Goal: Transaction & Acquisition: Book appointment/travel/reservation

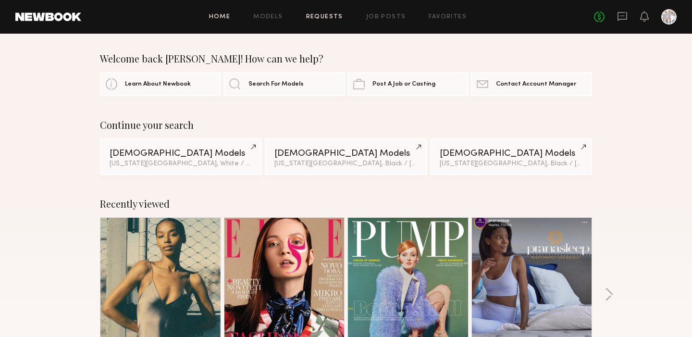
click at [326, 15] on link "Requests" at bounding box center [324, 17] width 37 height 6
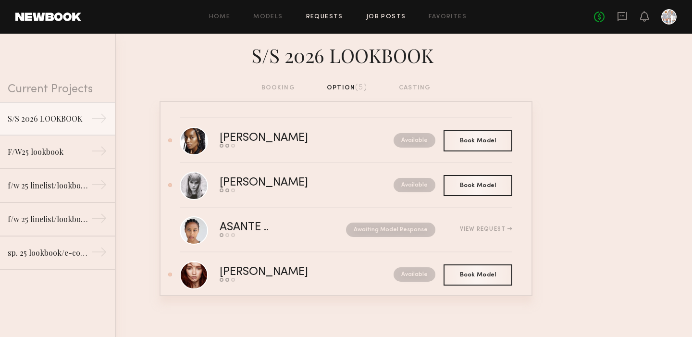
click at [391, 15] on link "Job Posts" at bounding box center [386, 17] width 40 height 6
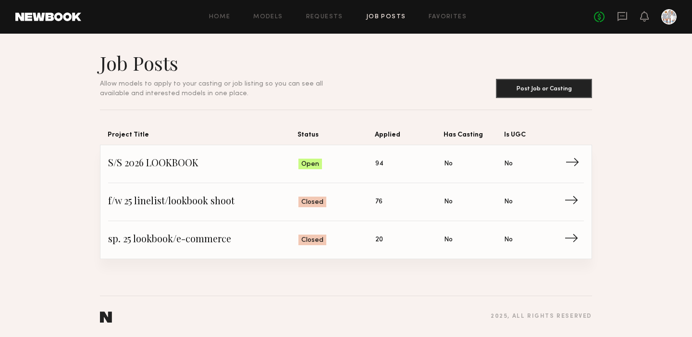
click at [573, 159] on span "→" at bounding box center [575, 164] width 20 height 14
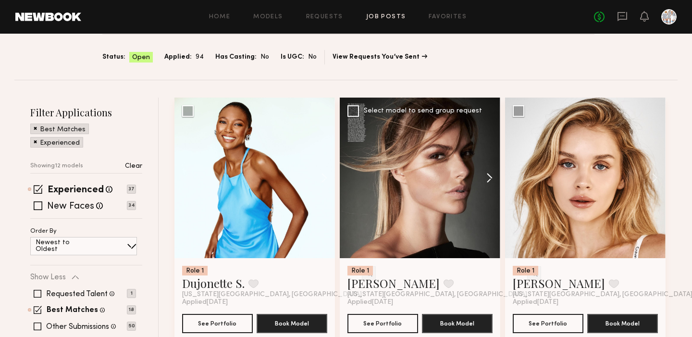
scroll to position [56, 0]
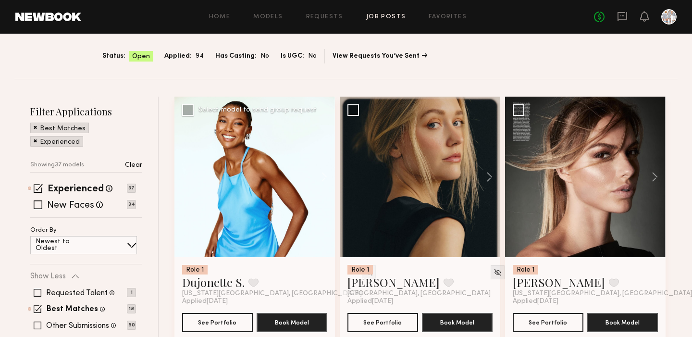
click at [270, 202] on div at bounding box center [254, 177] width 160 height 160
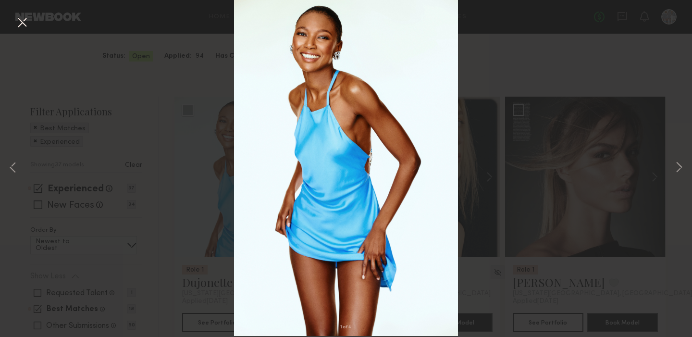
click at [20, 20] on button at bounding box center [21, 22] width 15 height 17
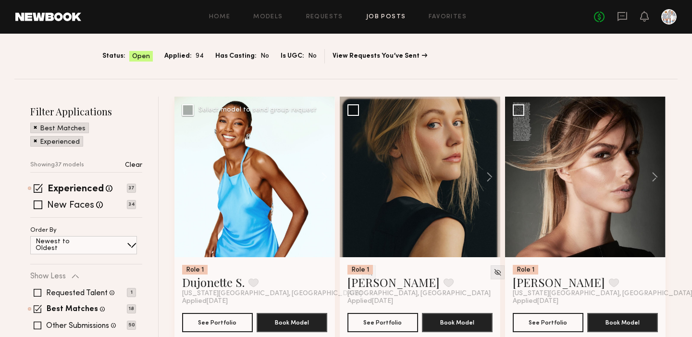
click at [255, 183] on div at bounding box center [254, 177] width 160 height 160
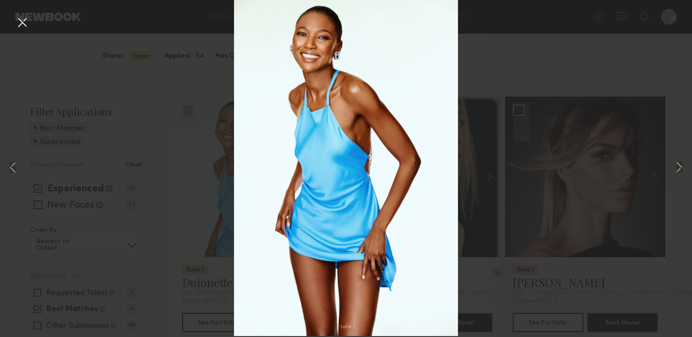
click at [21, 23] on button at bounding box center [21, 22] width 15 height 17
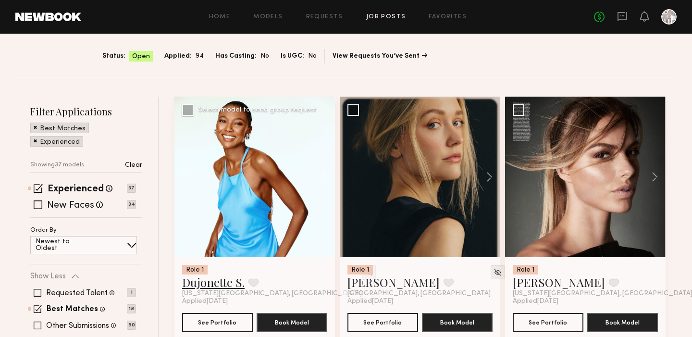
click at [228, 280] on link "Dujonette S." at bounding box center [213, 281] width 62 height 15
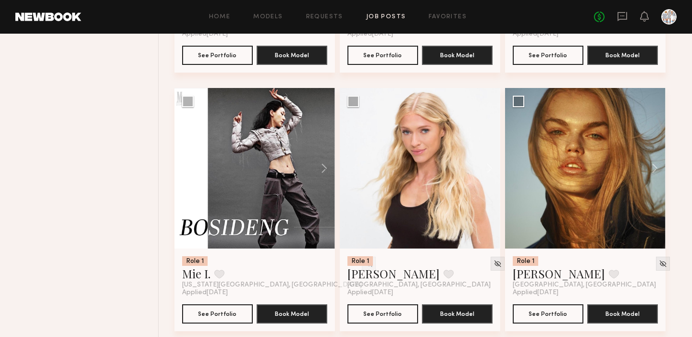
scroll to position [1098, 0]
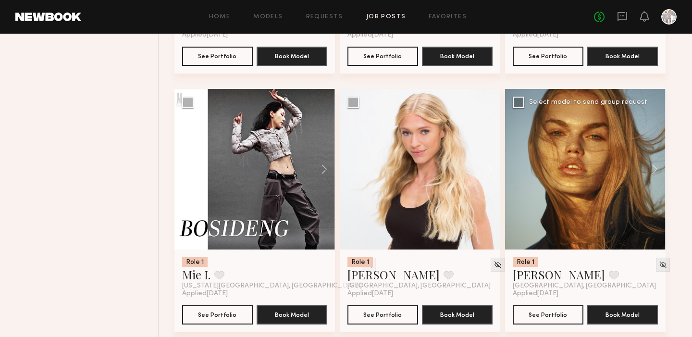
click at [577, 152] on div at bounding box center [585, 169] width 160 height 160
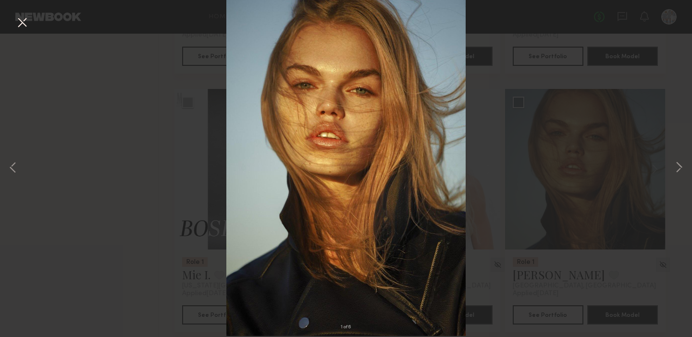
click at [21, 18] on button at bounding box center [21, 22] width 15 height 17
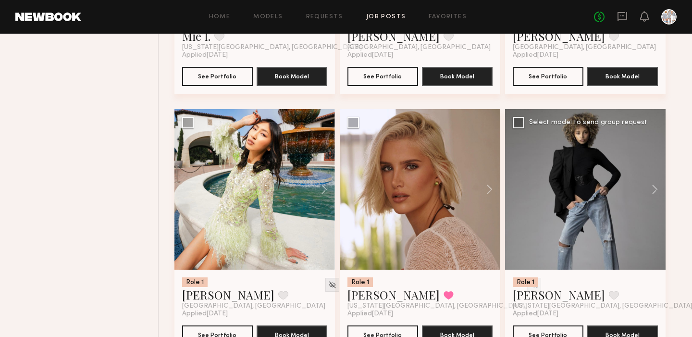
scroll to position [1337, 0]
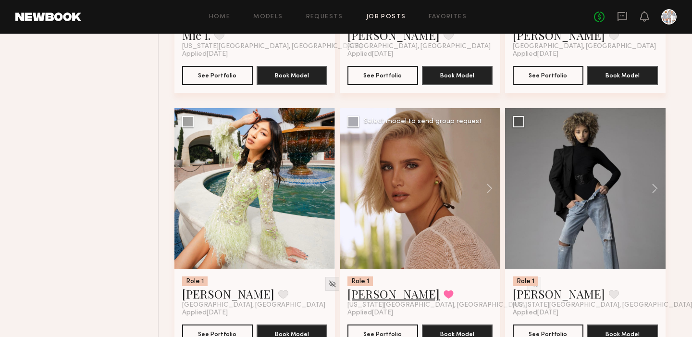
click at [359, 295] on link "Katia M." at bounding box center [393, 293] width 92 height 15
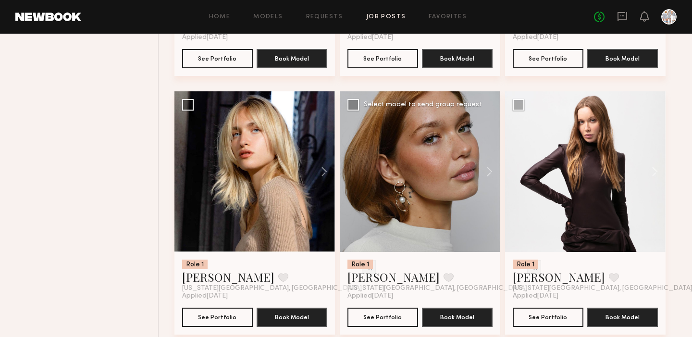
scroll to position [1615, 0]
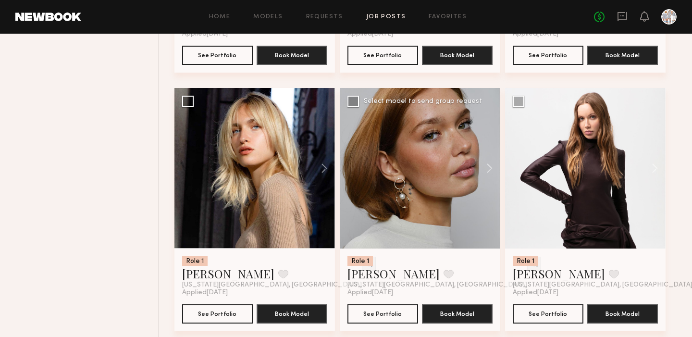
click at [434, 205] on div at bounding box center [420, 168] width 160 height 160
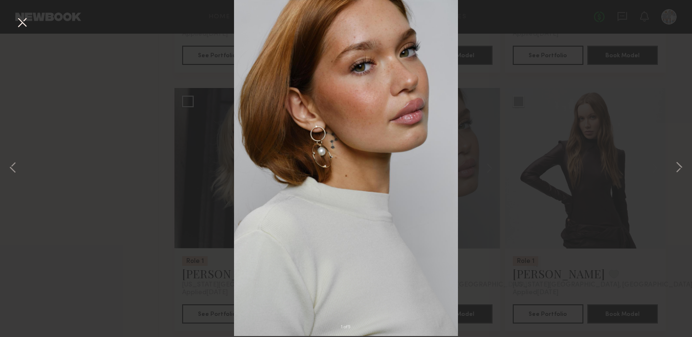
click at [25, 21] on button at bounding box center [21, 22] width 15 height 17
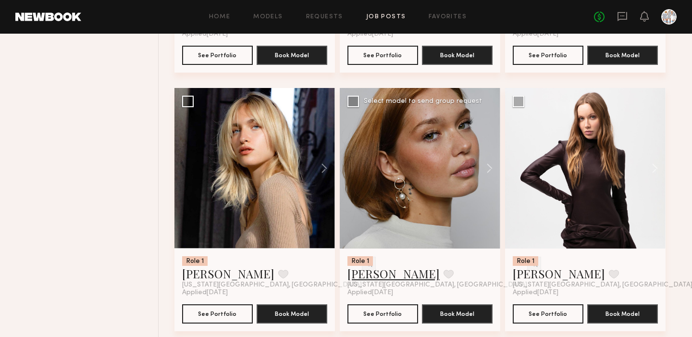
click at [370, 279] on link "Adelina Y." at bounding box center [393, 273] width 92 height 15
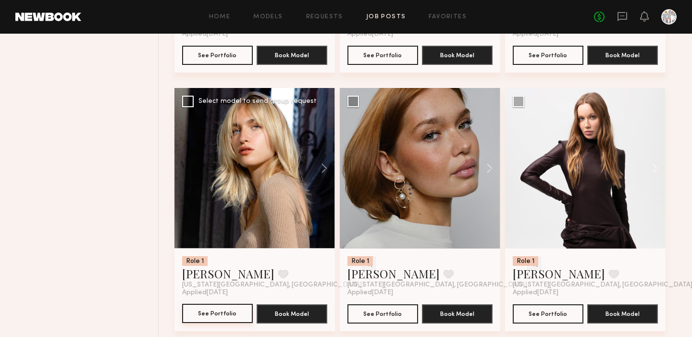
click at [210, 315] on button "See Portfolio" at bounding box center [217, 313] width 71 height 19
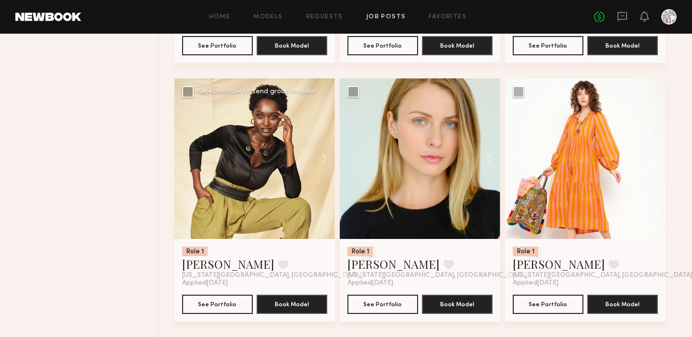
scroll to position [2400, 0]
click at [379, 307] on button "See Portfolio" at bounding box center [382, 303] width 71 height 19
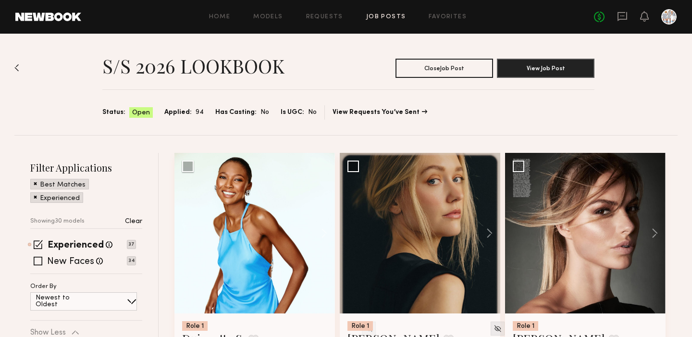
scroll to position [0, 0]
click at [439, 15] on link "Favorites" at bounding box center [447, 17] width 38 height 6
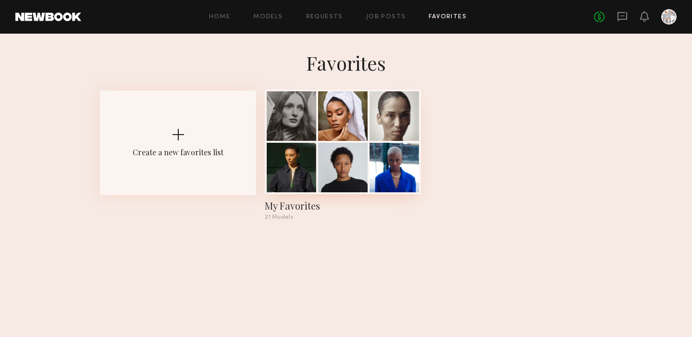
click at [342, 177] on div at bounding box center [342, 167] width 49 height 49
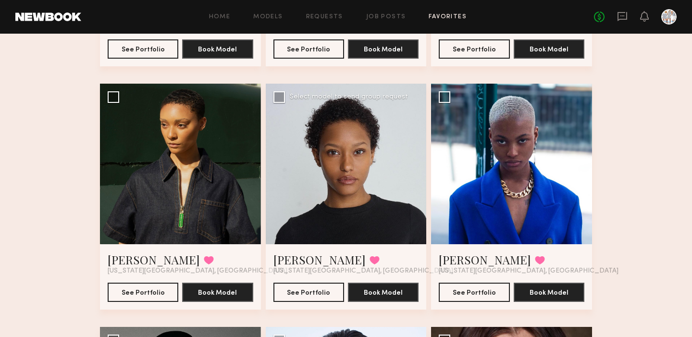
scroll to position [278, 0]
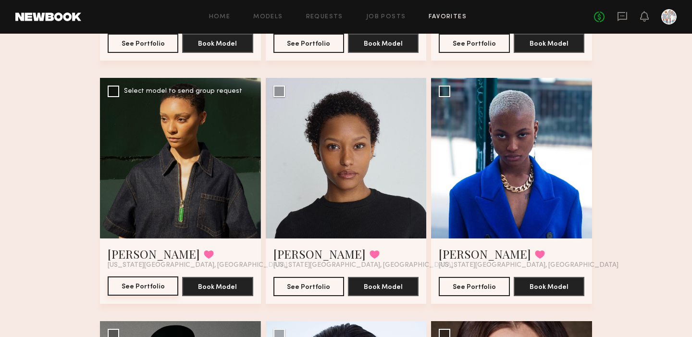
click at [149, 285] on button "See Portfolio" at bounding box center [143, 285] width 71 height 19
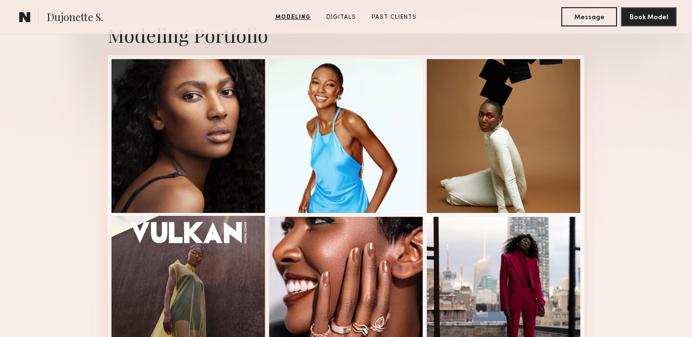
scroll to position [216, 0]
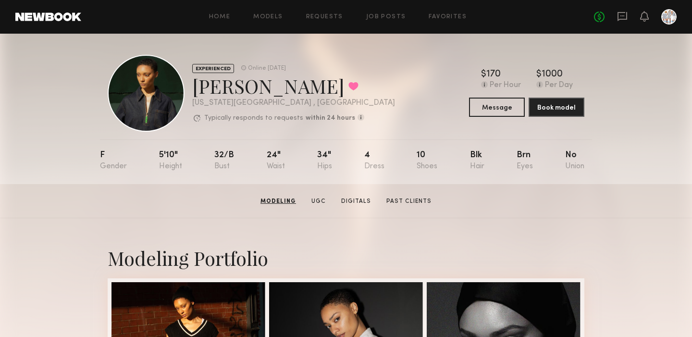
scroll to position [0, 0]
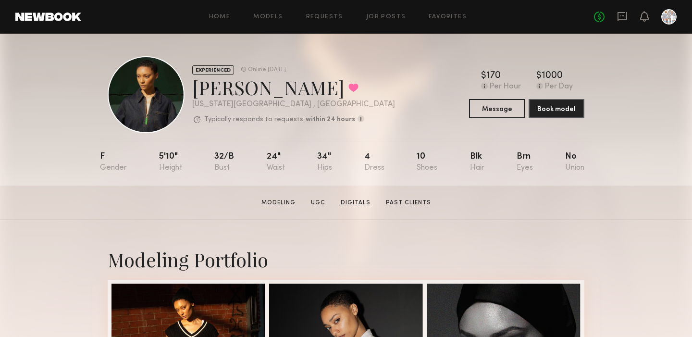
click at [353, 203] on link "Digitals" at bounding box center [355, 202] width 37 height 9
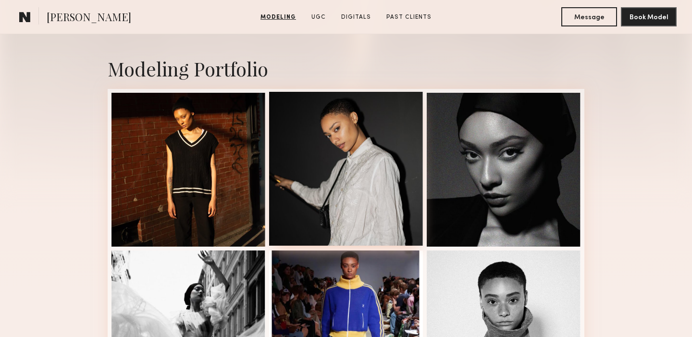
scroll to position [191, 0]
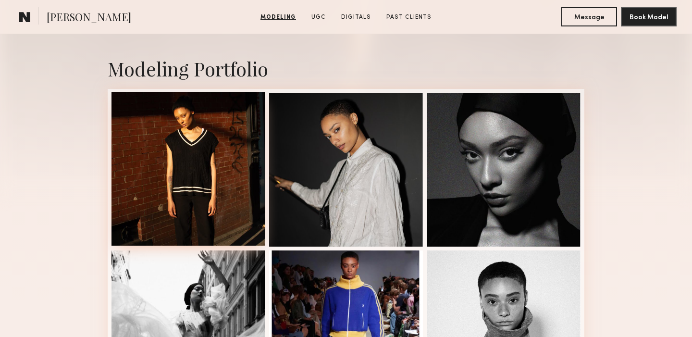
click at [203, 172] on div at bounding box center [188, 169] width 154 height 154
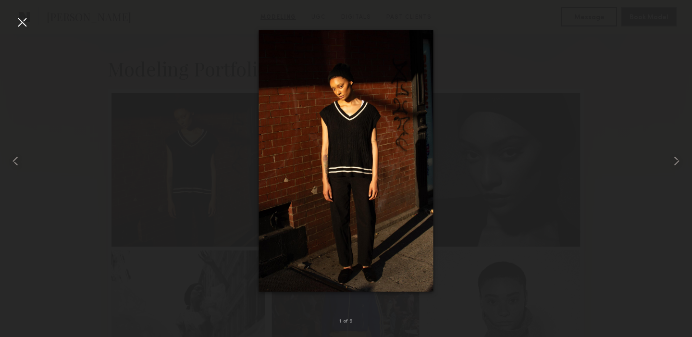
click at [18, 25] on div at bounding box center [21, 21] width 15 height 15
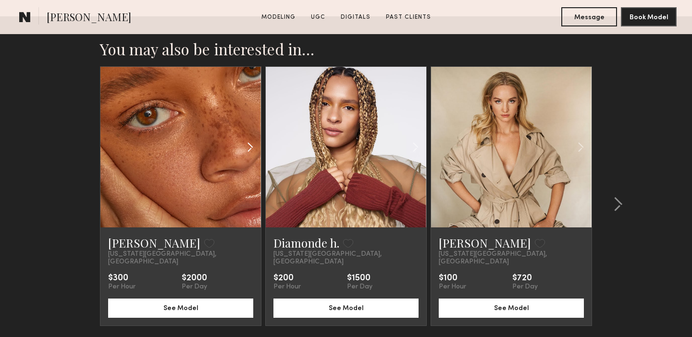
scroll to position [1903, 0]
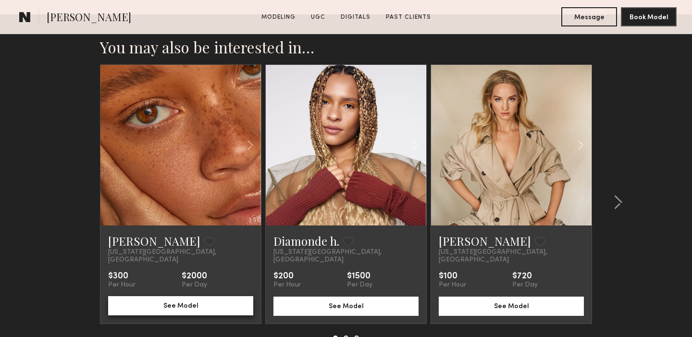
click at [167, 297] on button "See Model" at bounding box center [180, 305] width 145 height 19
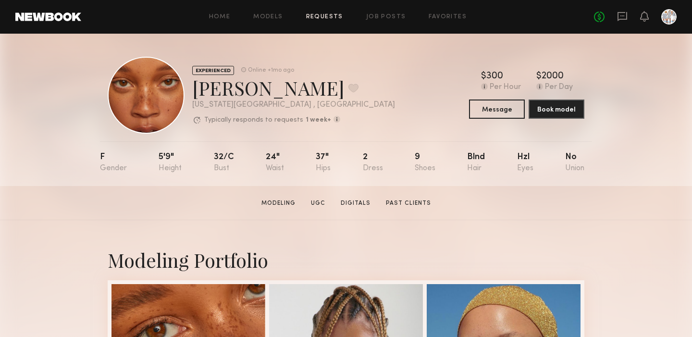
click at [326, 15] on link "Requests" at bounding box center [324, 17] width 37 height 6
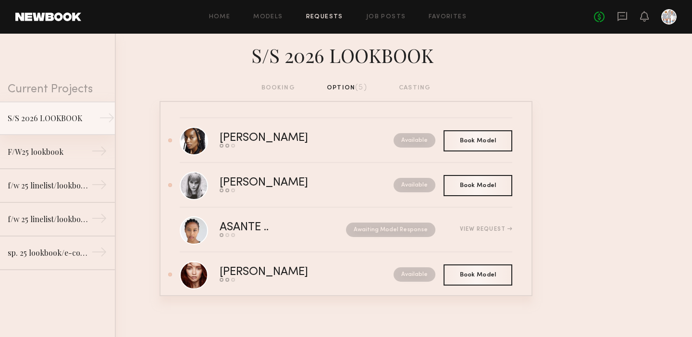
click at [74, 119] on div "S/S 2026 LOOKBOOK" at bounding box center [50, 118] width 84 height 12
click at [106, 119] on div "→" at bounding box center [107, 119] width 16 height 19
click at [34, 122] on div "S/S 2026 LOOKBOOK" at bounding box center [50, 118] width 84 height 12
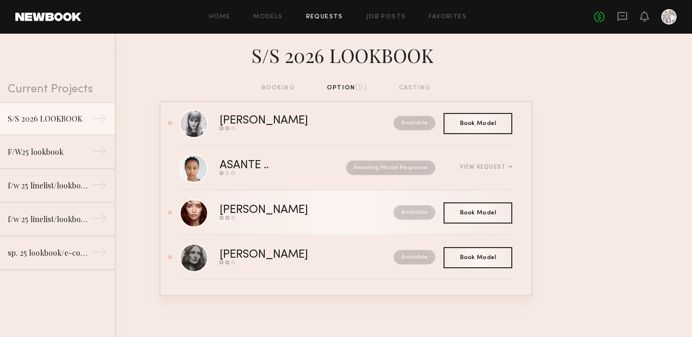
scroll to position [62, 0]
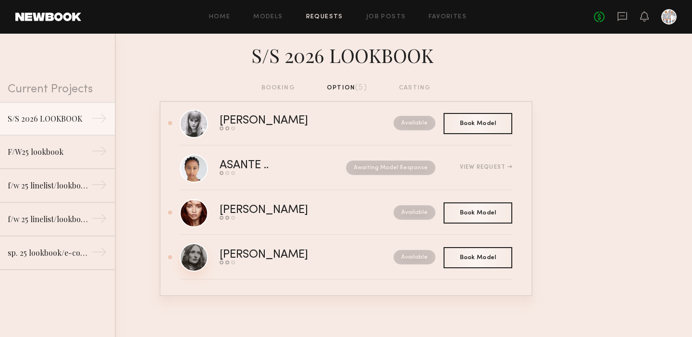
click at [196, 256] on link at bounding box center [194, 257] width 28 height 28
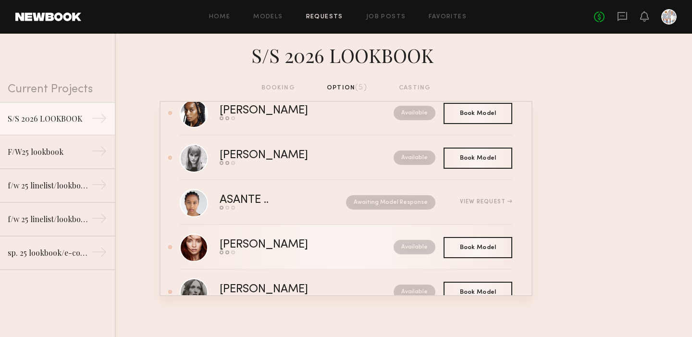
scroll to position [25, 0]
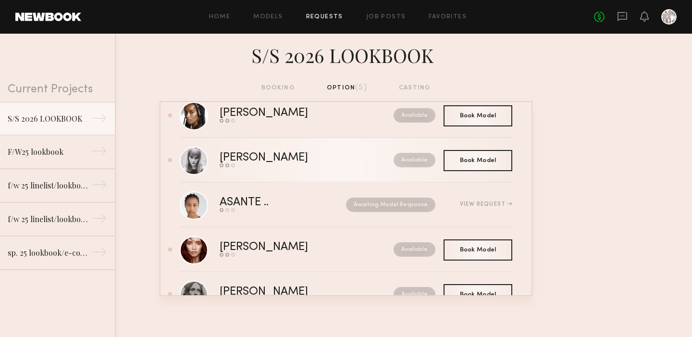
click at [264, 157] on div "Mariana H." at bounding box center [285, 157] width 131 height 11
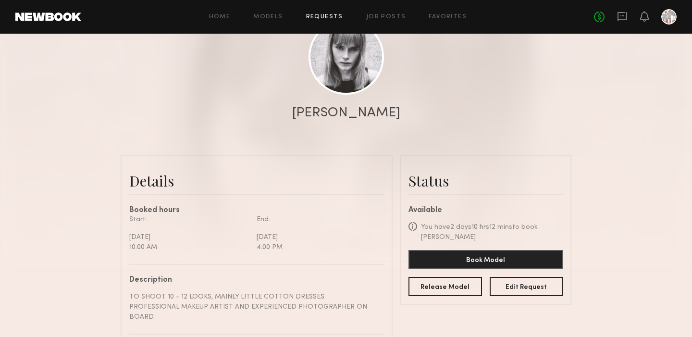
scroll to position [102, 0]
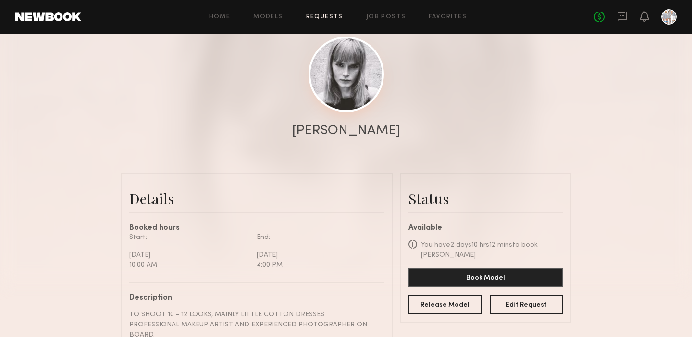
click at [347, 71] on link at bounding box center [345, 74] width 75 height 75
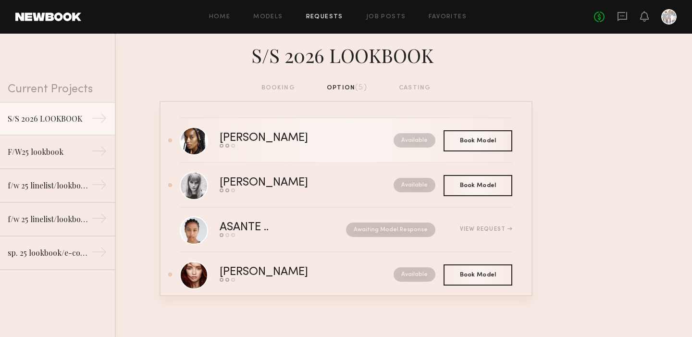
click at [245, 135] on div "Paige G." at bounding box center [285, 138] width 131 height 11
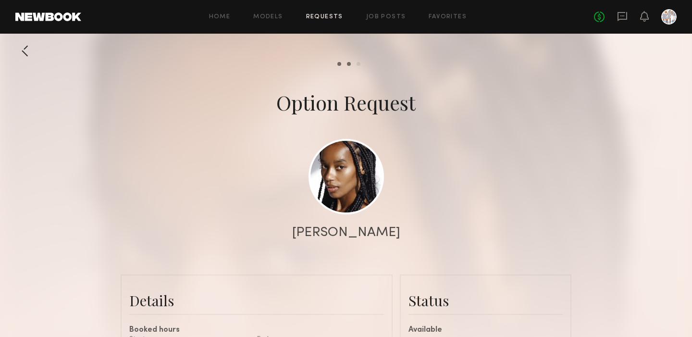
scroll to position [671, 0]
click at [334, 179] on link at bounding box center [345, 175] width 75 height 75
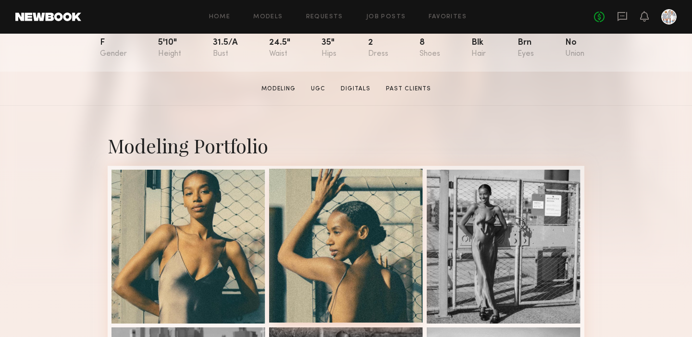
scroll to position [116, 0]
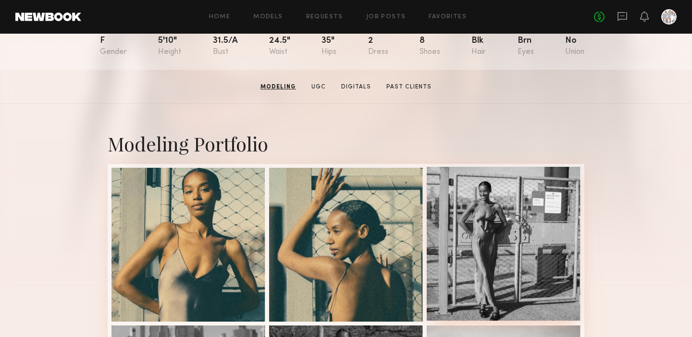
click at [500, 229] on div at bounding box center [504, 244] width 154 height 154
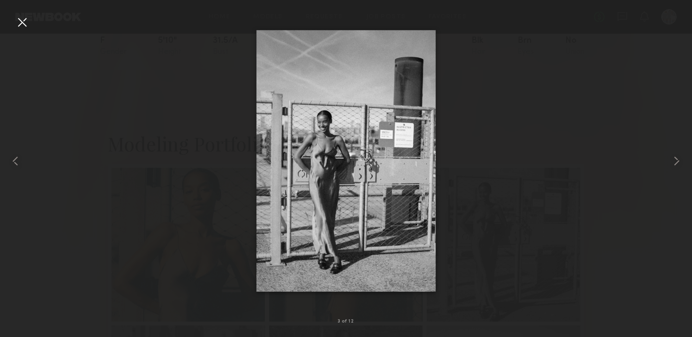
click at [25, 21] on div at bounding box center [21, 21] width 15 height 15
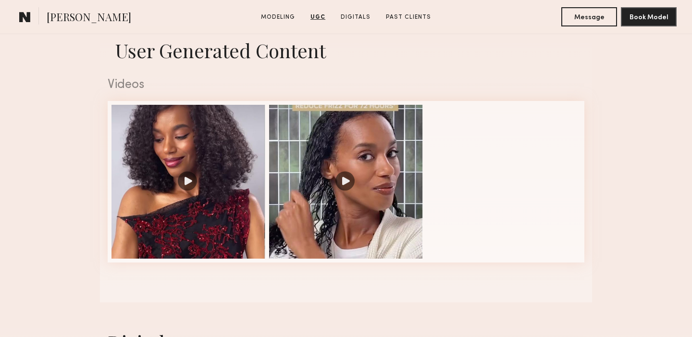
scroll to position [941, 0]
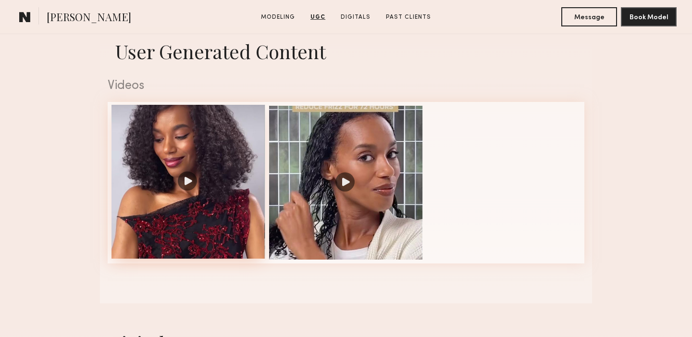
click at [186, 179] on div at bounding box center [188, 182] width 154 height 154
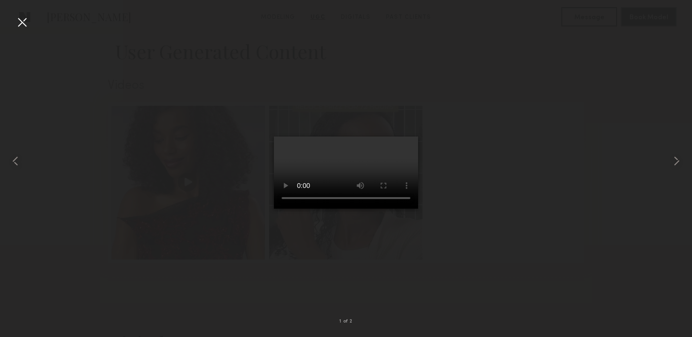
click at [24, 23] on div at bounding box center [21, 21] width 15 height 15
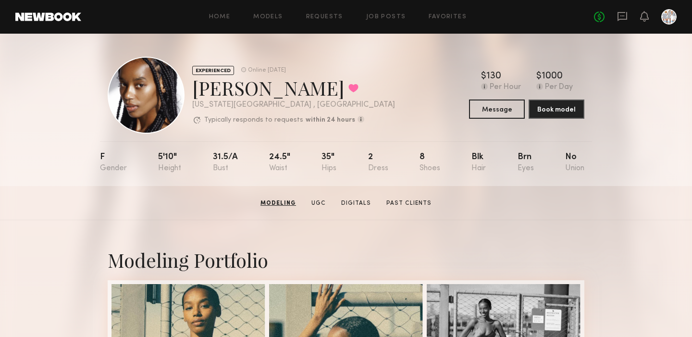
scroll to position [0, 0]
click at [348, 87] on button at bounding box center [353, 88] width 10 height 9
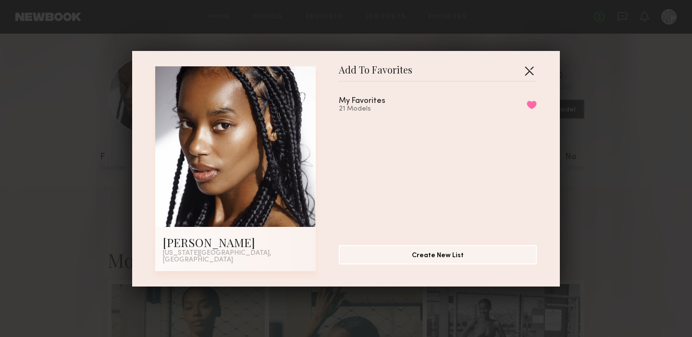
click at [529, 71] on button "button" at bounding box center [528, 70] width 15 height 15
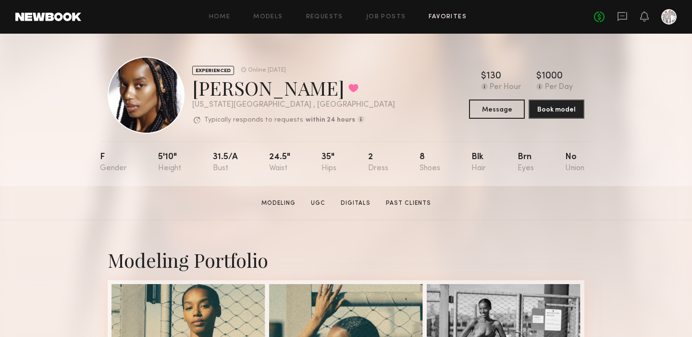
click at [444, 15] on link "Favorites" at bounding box center [447, 17] width 38 height 6
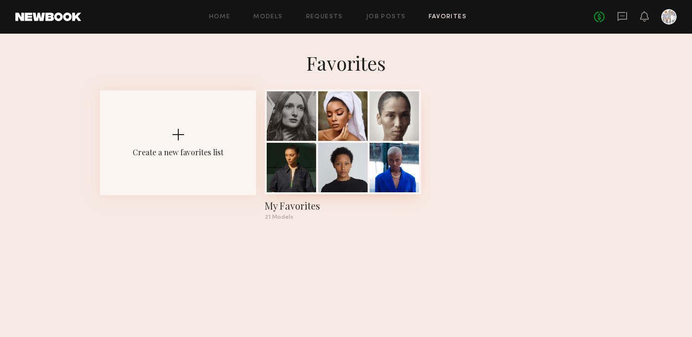
click at [339, 176] on div at bounding box center [342, 167] width 49 height 49
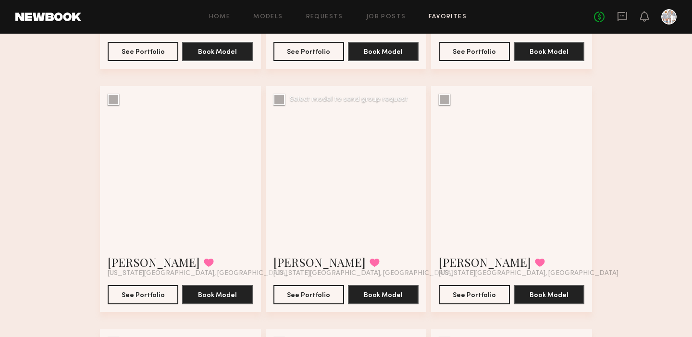
scroll to position [271, 0]
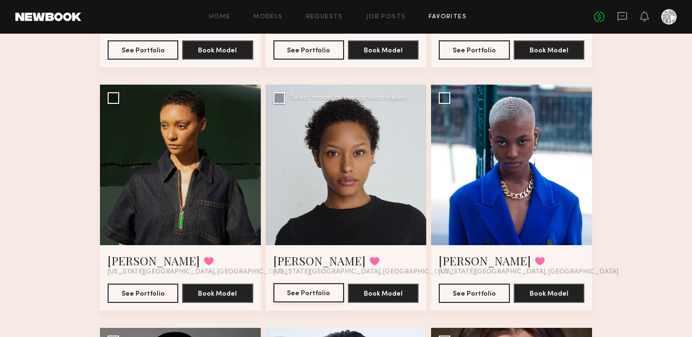
click at [301, 293] on button "See Portfolio" at bounding box center [308, 292] width 71 height 19
click at [471, 196] on div at bounding box center [511, 165] width 161 height 161
click at [474, 290] on button "See Portfolio" at bounding box center [474, 292] width 71 height 19
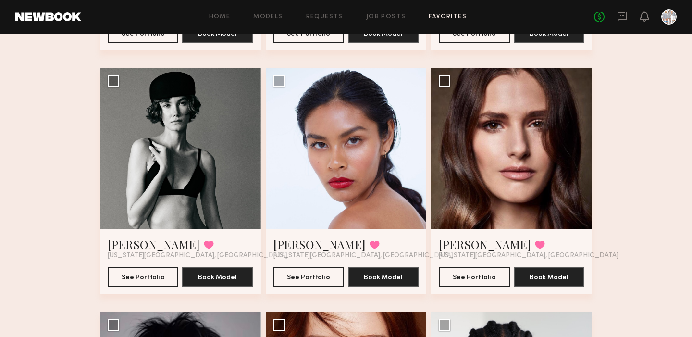
scroll to position [533, 0]
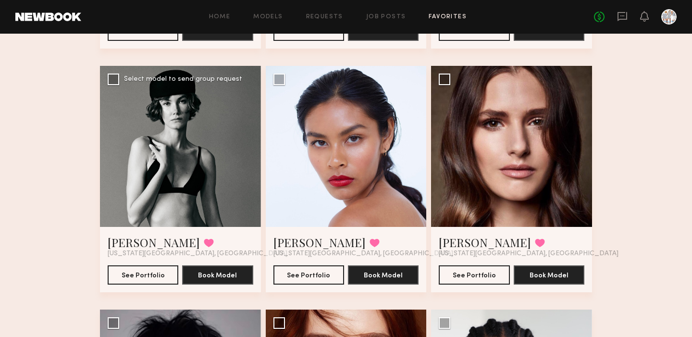
click at [177, 171] on div at bounding box center [180, 146] width 161 height 161
click at [133, 275] on button "See Portfolio" at bounding box center [143, 274] width 71 height 19
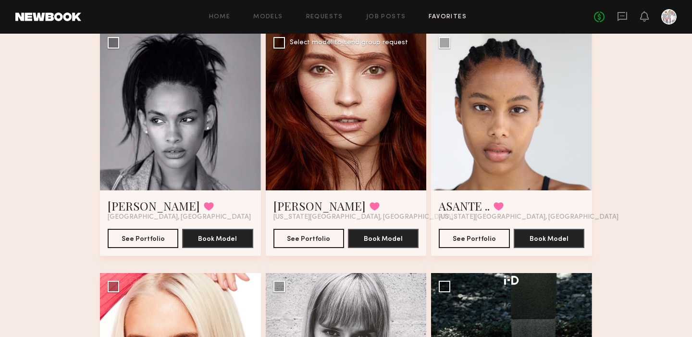
scroll to position [814, 0]
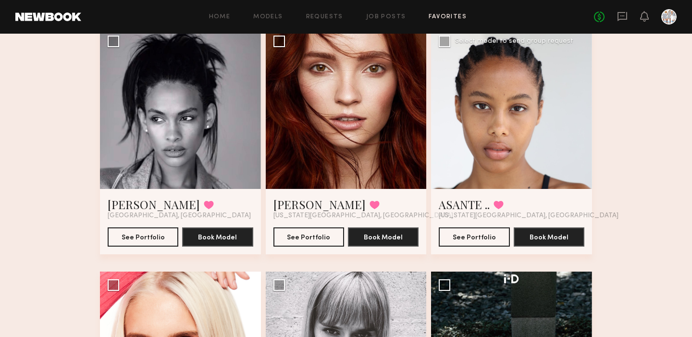
click at [480, 139] on div at bounding box center [511, 108] width 161 height 161
click at [472, 234] on button "See Portfolio" at bounding box center [474, 236] width 71 height 19
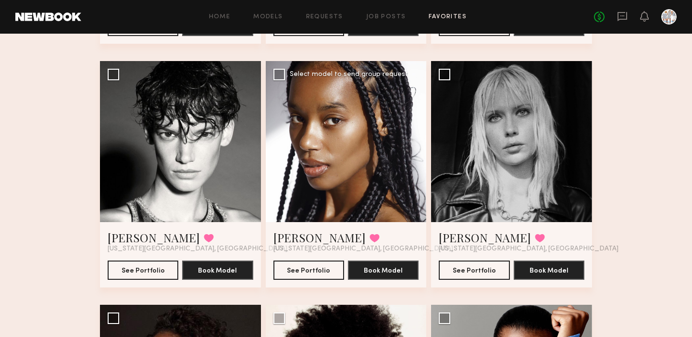
scroll to position [1266, 0]
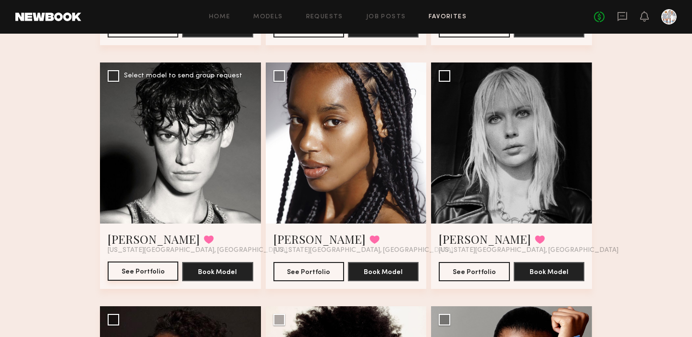
click at [133, 271] on button "See Portfolio" at bounding box center [143, 270] width 71 height 19
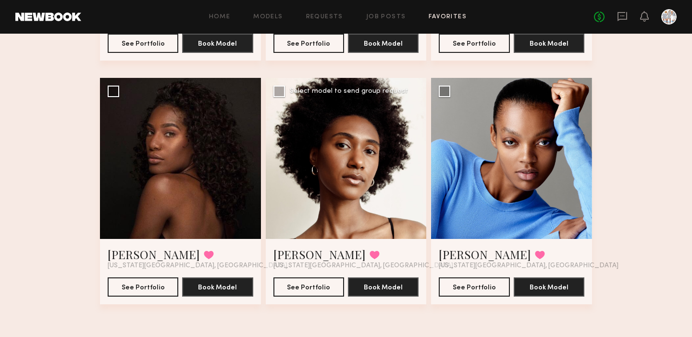
scroll to position [1494, 0]
click at [471, 284] on button "See Portfolio" at bounding box center [474, 286] width 71 height 19
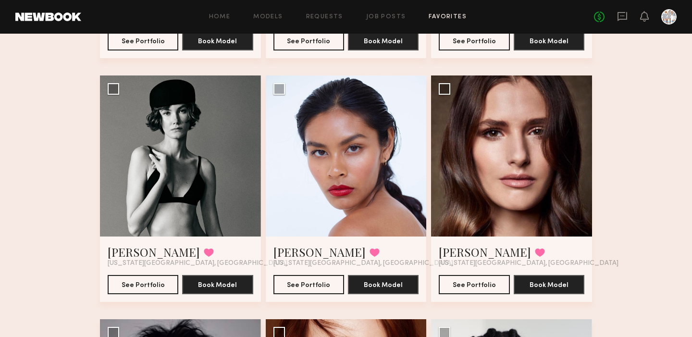
scroll to position [525, 0]
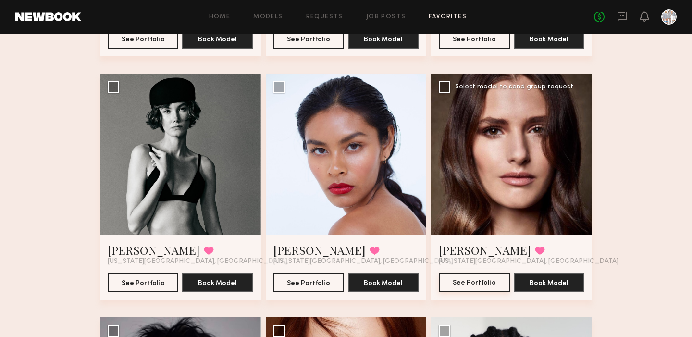
click at [467, 290] on button "See Portfolio" at bounding box center [474, 281] width 71 height 19
click at [328, 161] on div at bounding box center [346, 153] width 161 height 161
click at [303, 277] on button "See Portfolio" at bounding box center [308, 281] width 71 height 19
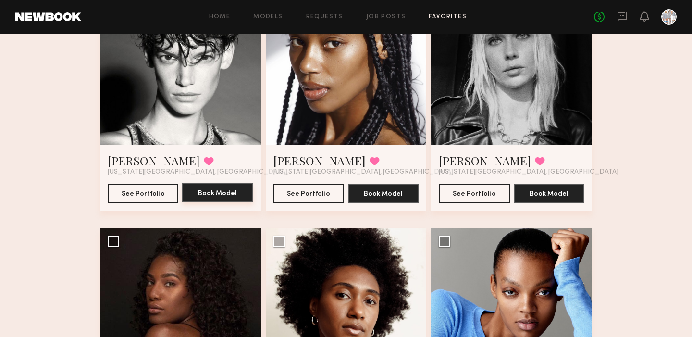
scroll to position [1349, 0]
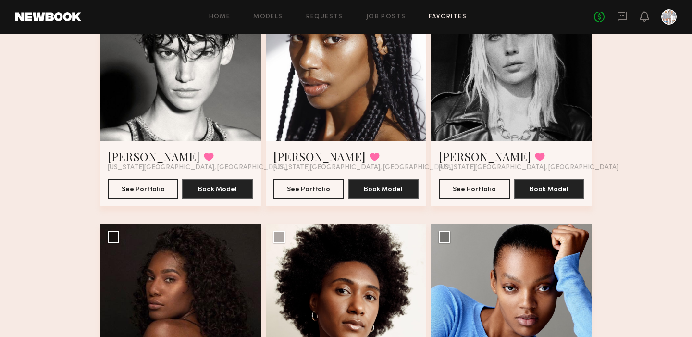
click at [506, 88] on div at bounding box center [511, 60] width 161 height 161
click at [465, 186] on button "See Portfolio" at bounding box center [474, 188] width 71 height 19
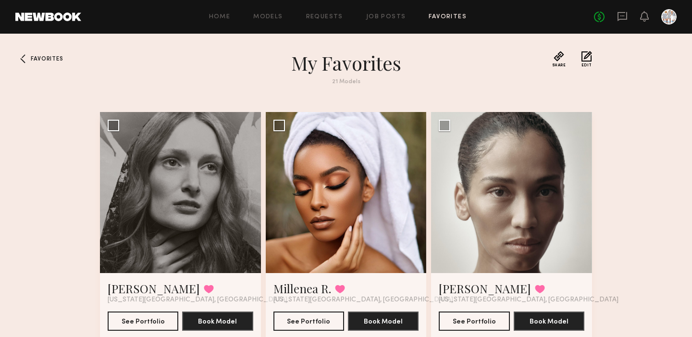
scroll to position [0, 0]
click at [372, 15] on link "Job Posts" at bounding box center [386, 17] width 40 height 6
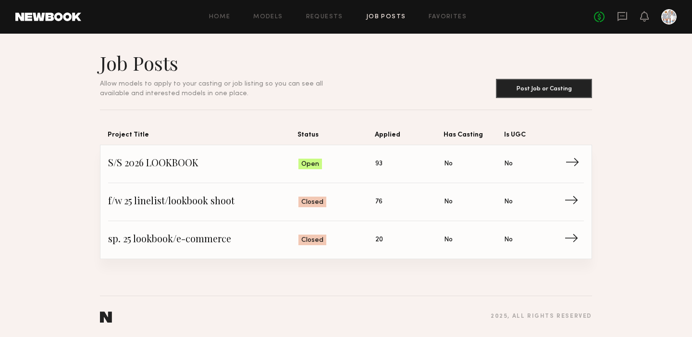
click at [568, 163] on span "→" at bounding box center [575, 164] width 20 height 14
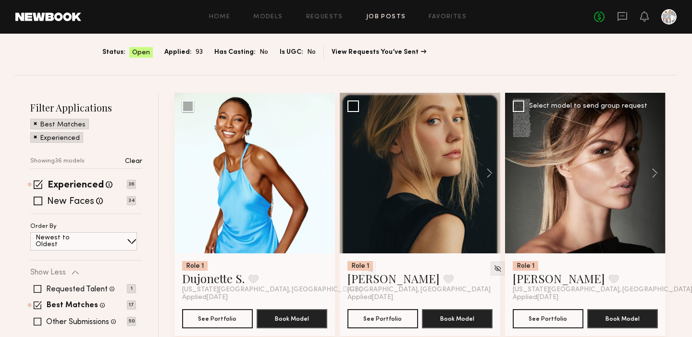
scroll to position [64, 0]
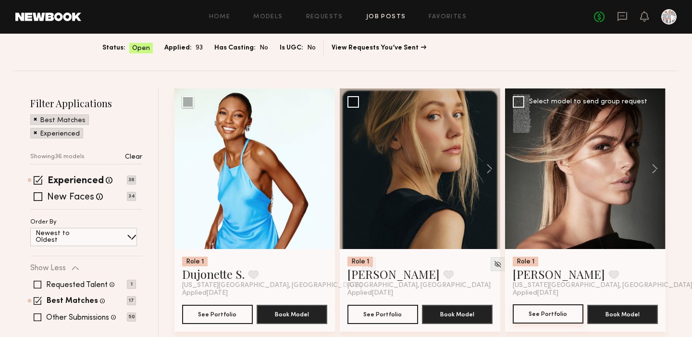
click at [541, 310] on button "See Portfolio" at bounding box center [548, 313] width 71 height 19
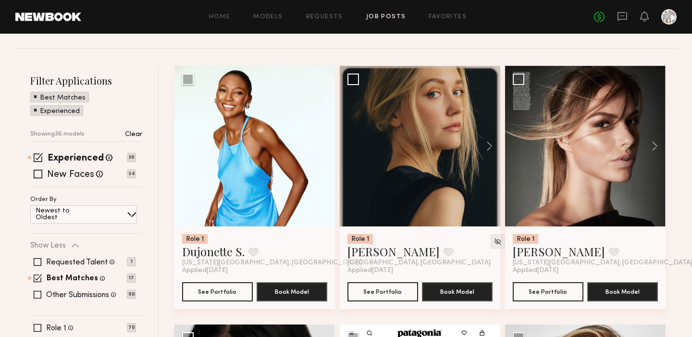
scroll to position [86, 0]
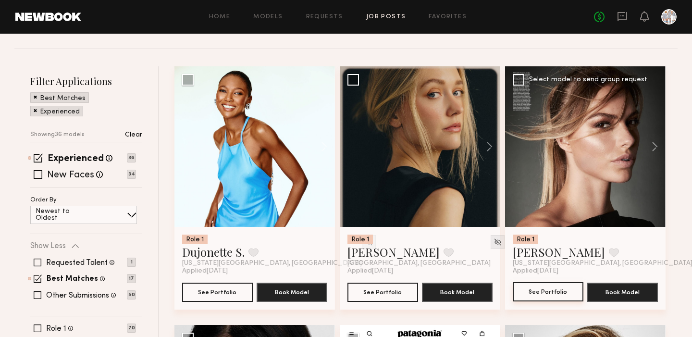
click at [538, 291] on button "See Portfolio" at bounding box center [548, 291] width 71 height 19
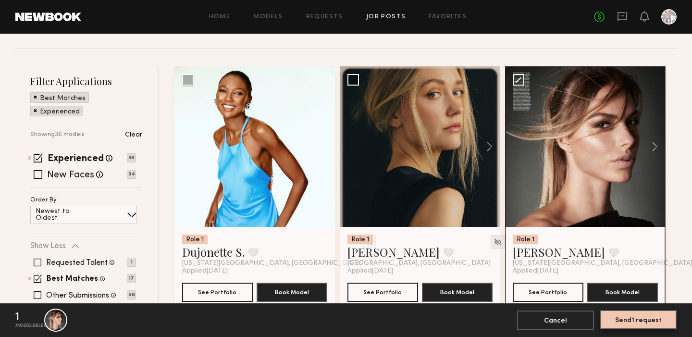
click at [629, 321] on button "Send 1 request" at bounding box center [637, 319] width 77 height 19
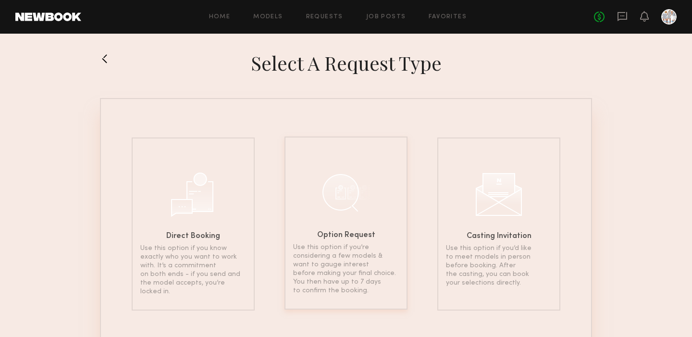
click at [344, 192] on div at bounding box center [346, 192] width 48 height 48
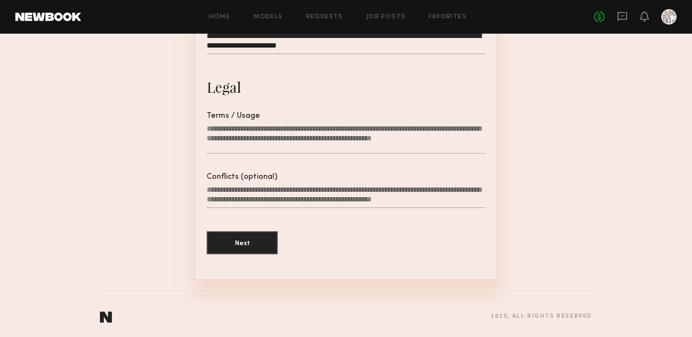
scroll to position [313, 0]
click at [236, 237] on button "Next" at bounding box center [242, 242] width 71 height 23
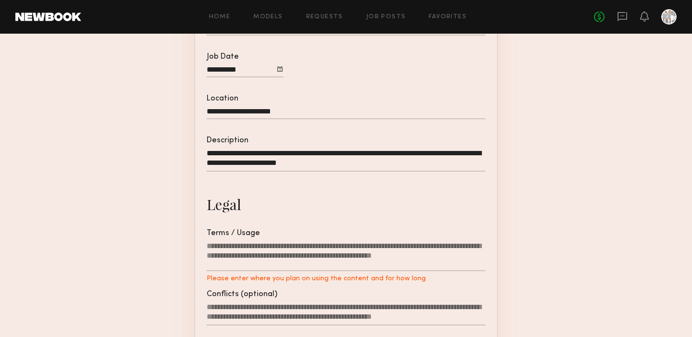
scroll to position [195, 0]
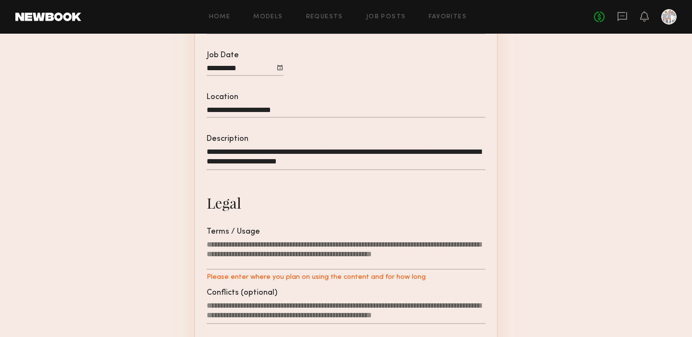
click at [239, 265] on textarea "Terms / Usage Please enter where you plan on using the content and for how long" at bounding box center [346, 255] width 279 height 30
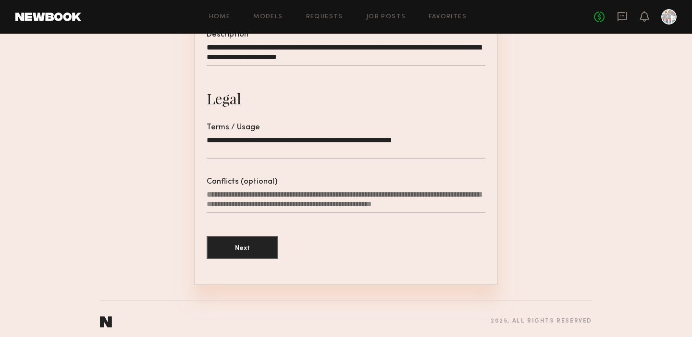
scroll to position [301, 0]
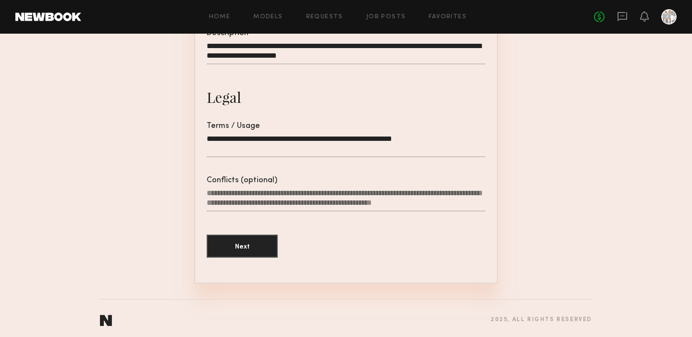
type textarea "**********"
click at [225, 200] on textarea "Conflicts (optional)" at bounding box center [346, 199] width 279 height 23
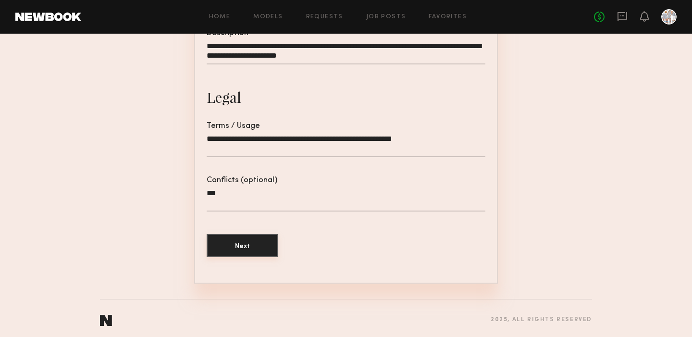
type textarea "***"
click at [244, 250] on button "Next" at bounding box center [242, 245] width 71 height 23
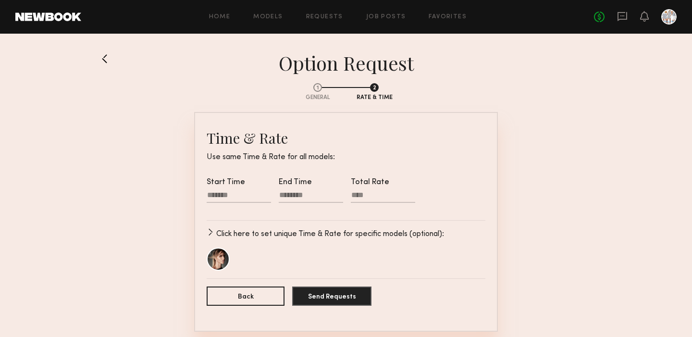
click at [232, 198] on div at bounding box center [239, 196] width 64 height 12
click at [222, 228] on input "text" at bounding box center [220, 226] width 19 height 12
type input "**"
type input "********"
click at [294, 196] on div at bounding box center [311, 196] width 64 height 12
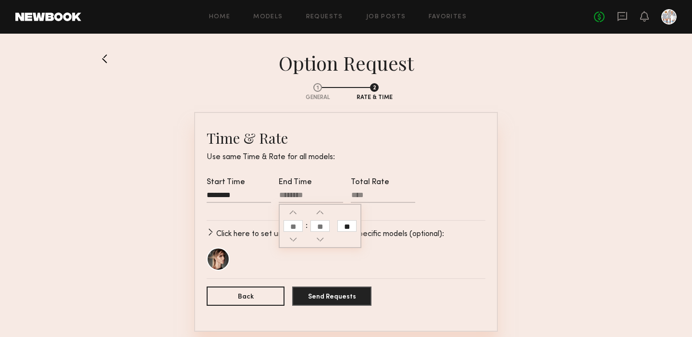
click at [297, 225] on input "text" at bounding box center [292, 226] width 19 height 12
type input "*"
type input "********"
type input "**"
click at [318, 226] on input "text" at bounding box center [319, 226] width 19 height 12
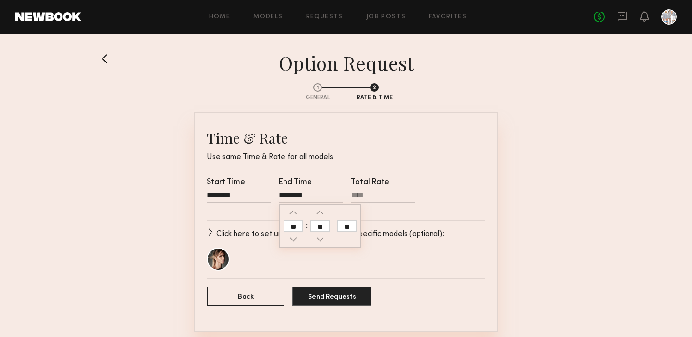
click at [349, 225] on input "**" at bounding box center [346, 226] width 19 height 12
type input "********"
type input "**"
click at [372, 194] on input "Total Rate" at bounding box center [383, 197] width 64 height 12
type input "****"
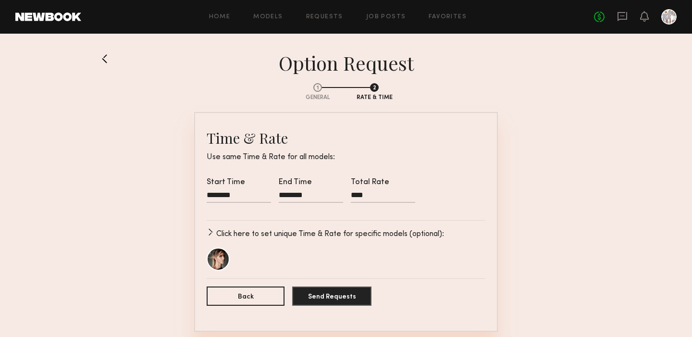
click at [344, 236] on p "Click here to set unique Time & Rate for specific models (optional):" at bounding box center [330, 234] width 228 height 12
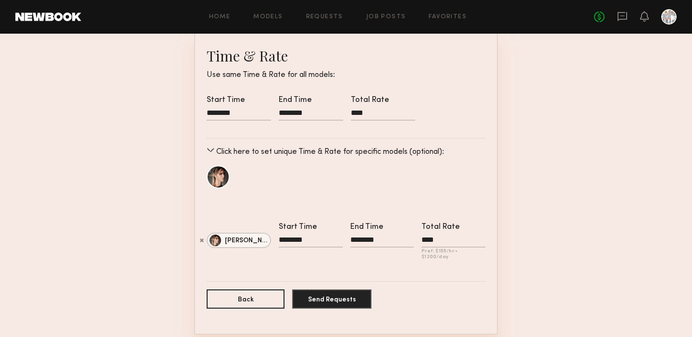
scroll to position [87, 0]
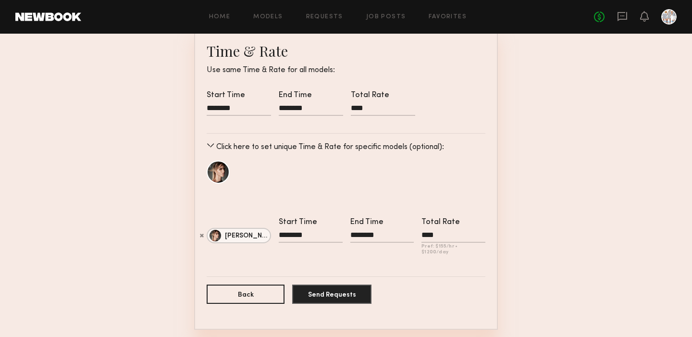
click at [442, 234] on input "Total Rate Pref: $ 155 /hr • $ 1200 /day" at bounding box center [453, 237] width 64 height 12
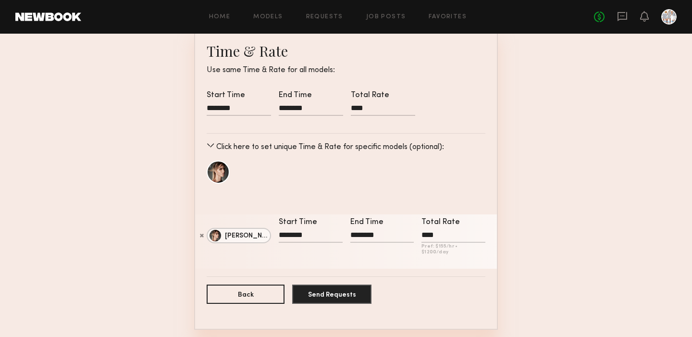
type input "****"
click at [323, 287] on button "Send Requests" at bounding box center [331, 293] width 79 height 19
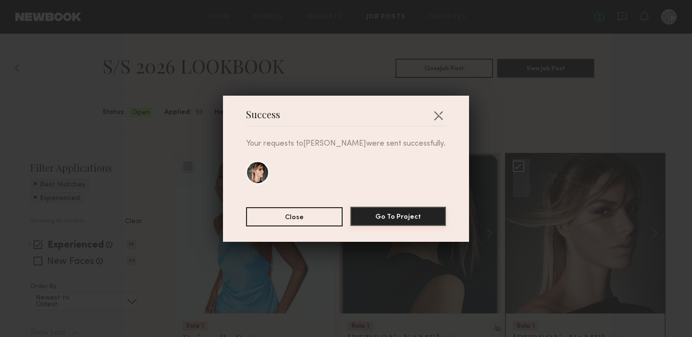
click at [385, 209] on button "Go To Project" at bounding box center [398, 216] width 96 height 19
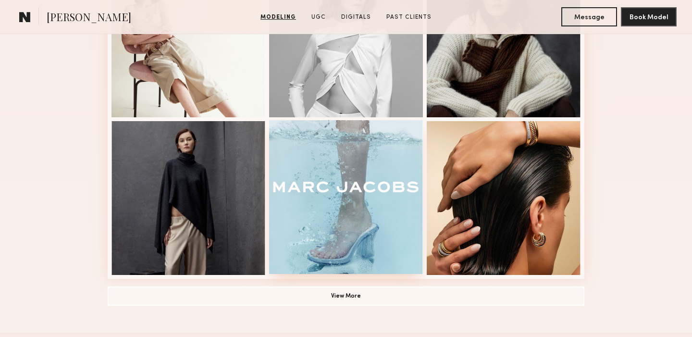
scroll to position [642, 0]
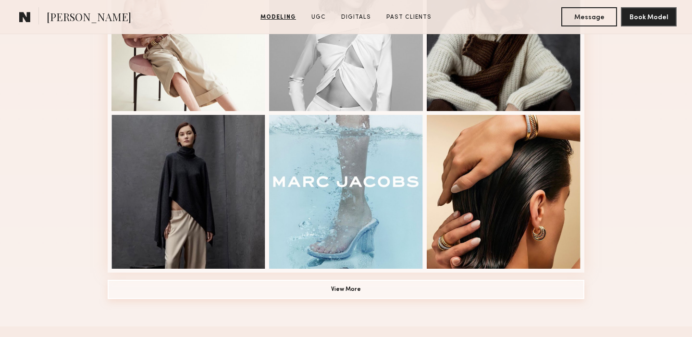
click at [344, 290] on button "View More" at bounding box center [346, 289] width 477 height 19
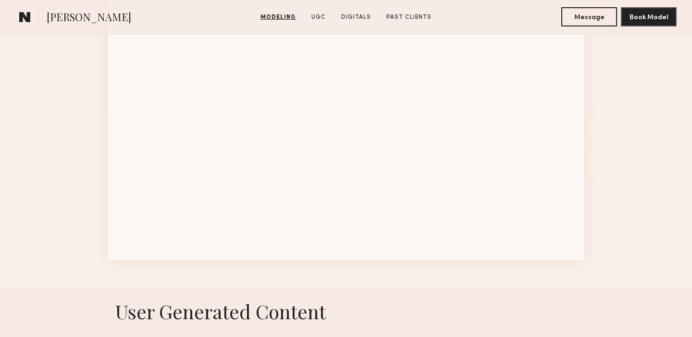
scroll to position [1291, 0]
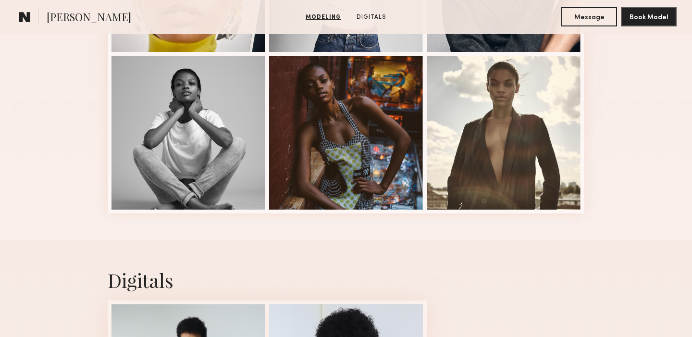
scroll to position [385, 0]
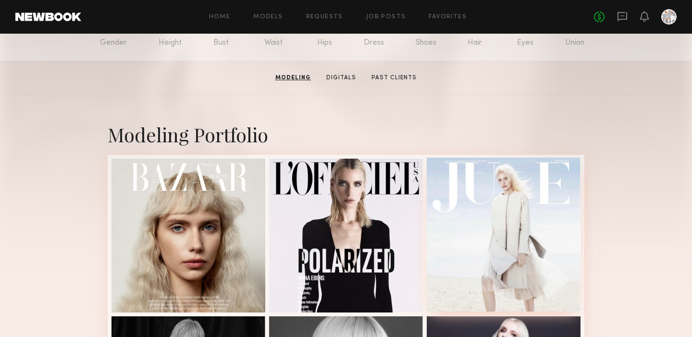
scroll to position [125, 0]
click at [342, 74] on link "Digitals" at bounding box center [340, 77] width 37 height 9
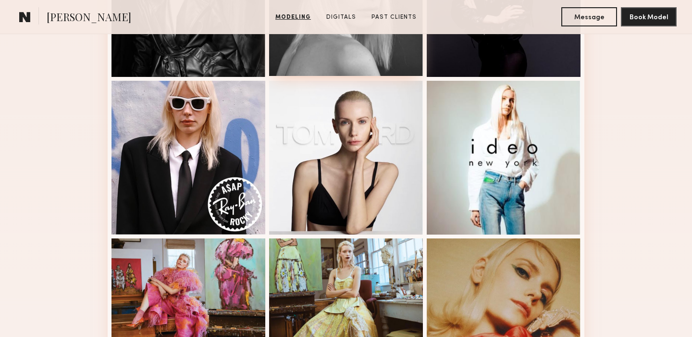
scroll to position [519, 0]
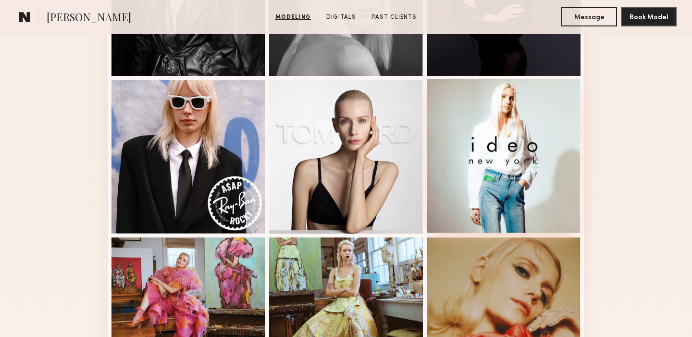
click at [483, 185] on div at bounding box center [504, 156] width 154 height 154
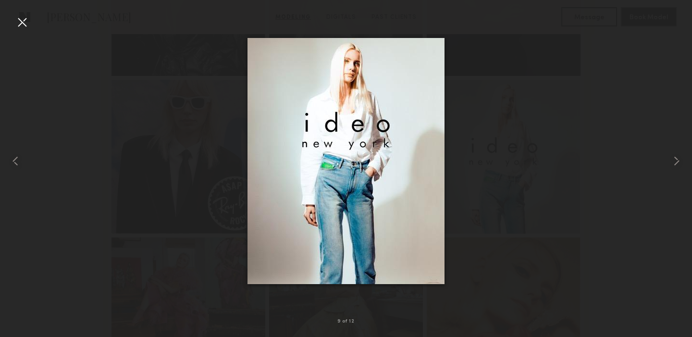
click at [19, 18] on div at bounding box center [21, 21] width 15 height 15
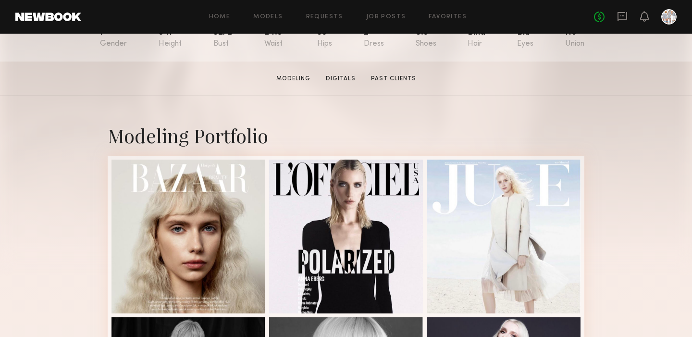
scroll to position [125, 0]
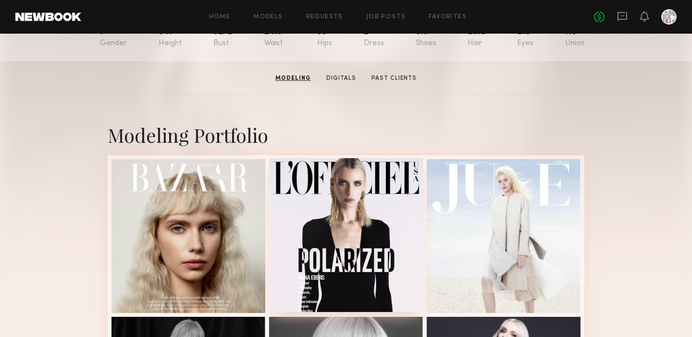
click at [354, 225] on div at bounding box center [346, 235] width 154 height 154
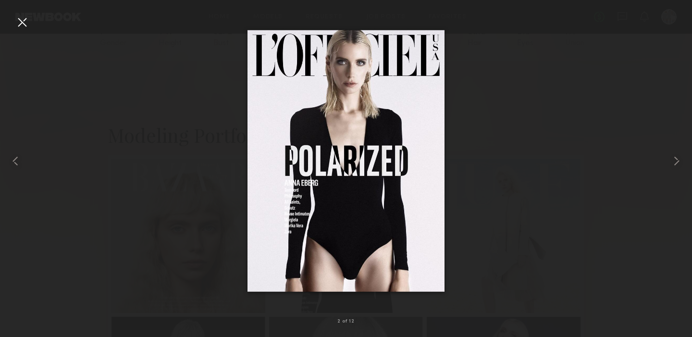
click at [22, 23] on div at bounding box center [21, 21] width 15 height 15
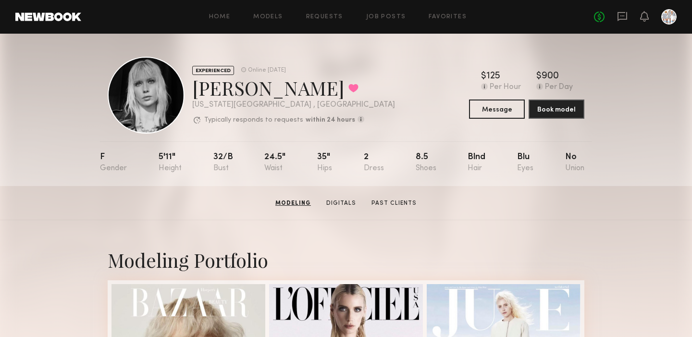
scroll to position [0, 0]
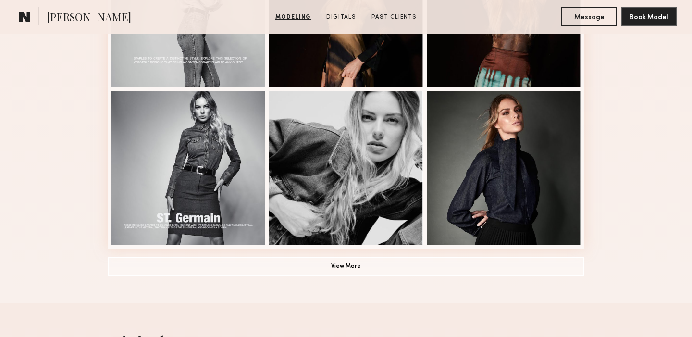
scroll to position [666, 0]
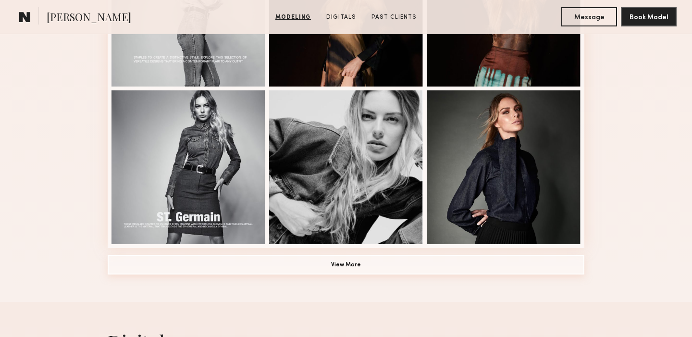
click at [348, 264] on button "View More" at bounding box center [346, 264] width 477 height 19
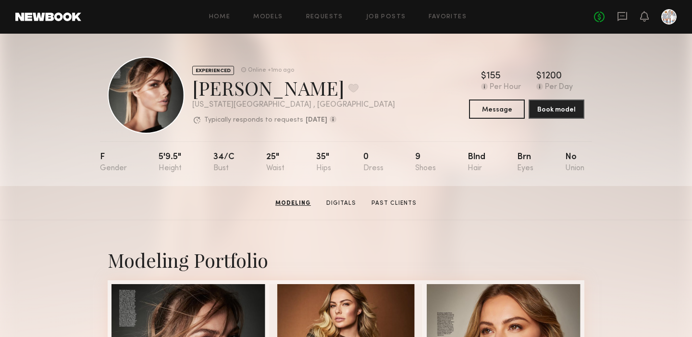
scroll to position [0, 0]
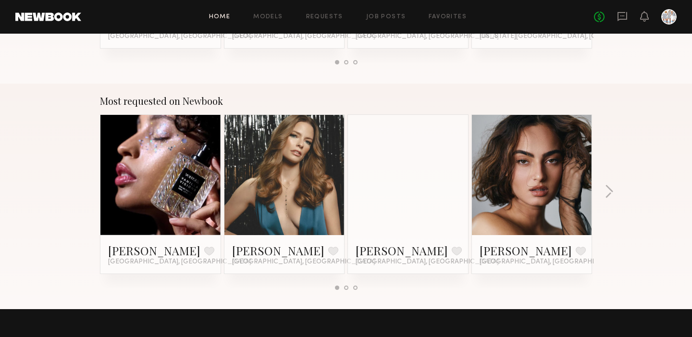
scroll to position [781, 0]
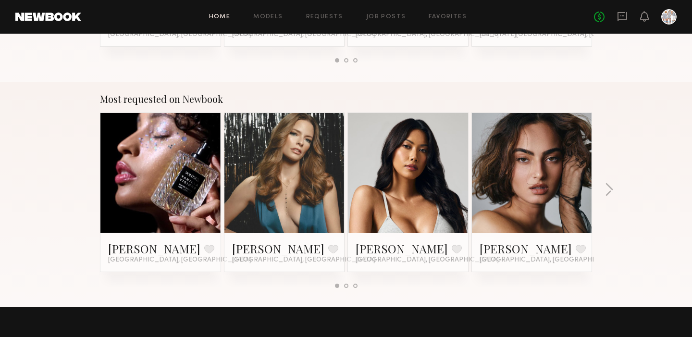
click at [541, 177] on link at bounding box center [531, 173] width 59 height 120
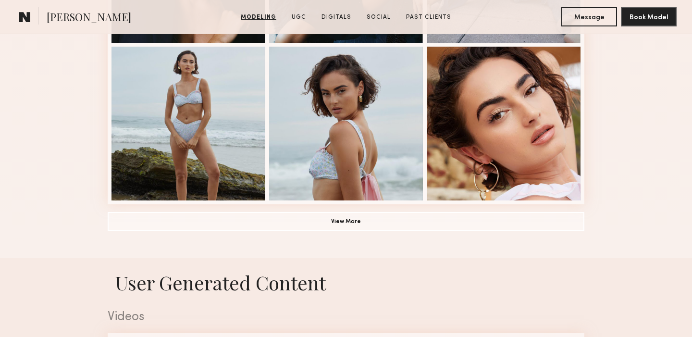
scroll to position [710, 0]
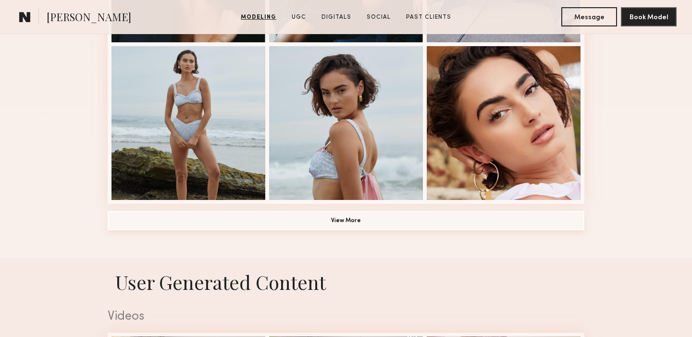
click at [345, 218] on button "View More" at bounding box center [346, 220] width 477 height 19
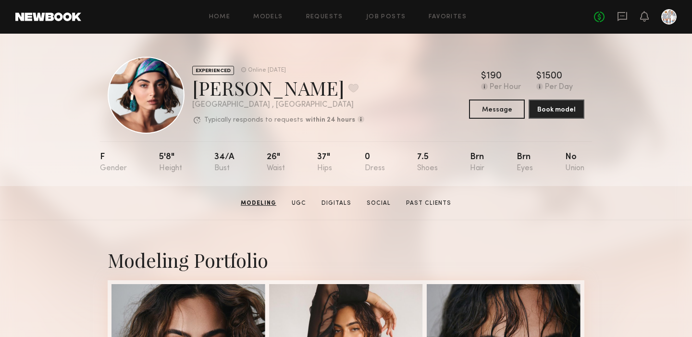
scroll to position [0, 0]
click at [374, 15] on link "Job Posts" at bounding box center [386, 17] width 40 height 6
